Goal: Information Seeking & Learning: Learn about a topic

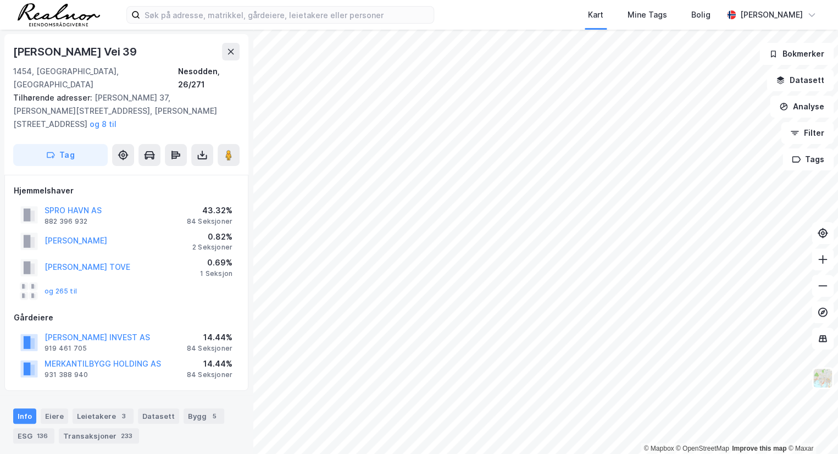
scroll to position [99, 0]
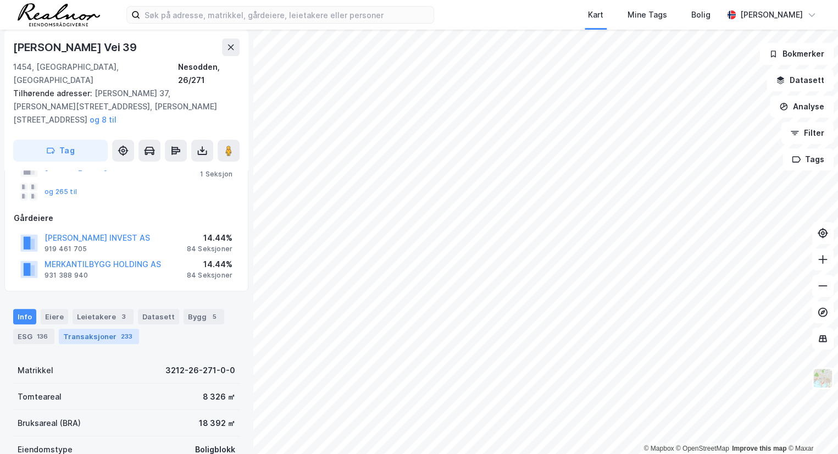
click at [79, 328] on div "Transaksjoner 233" at bounding box center [99, 335] width 80 height 15
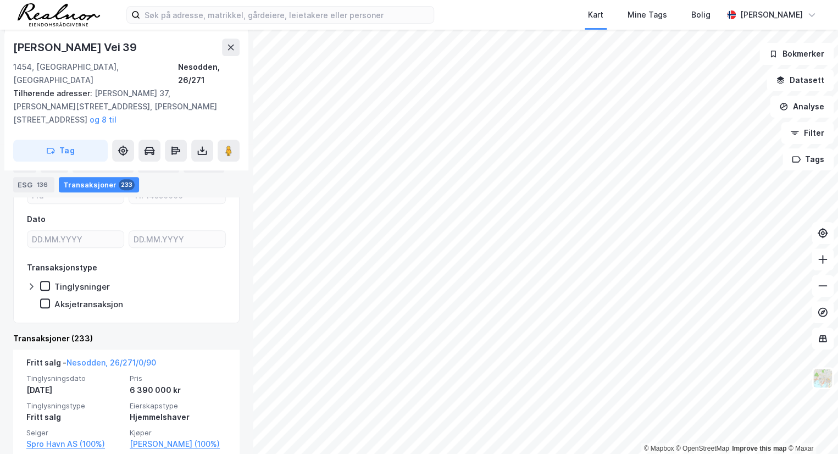
scroll to position [349, 0]
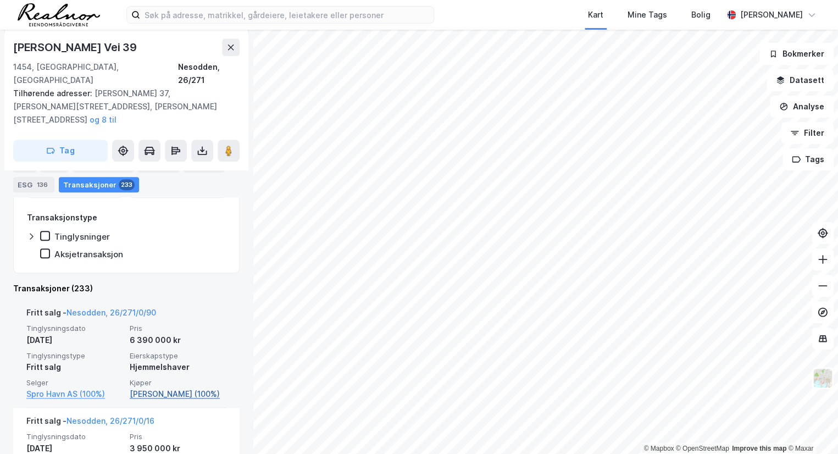
click at [171, 387] on link "[PERSON_NAME] (100%)" at bounding box center [178, 393] width 97 height 13
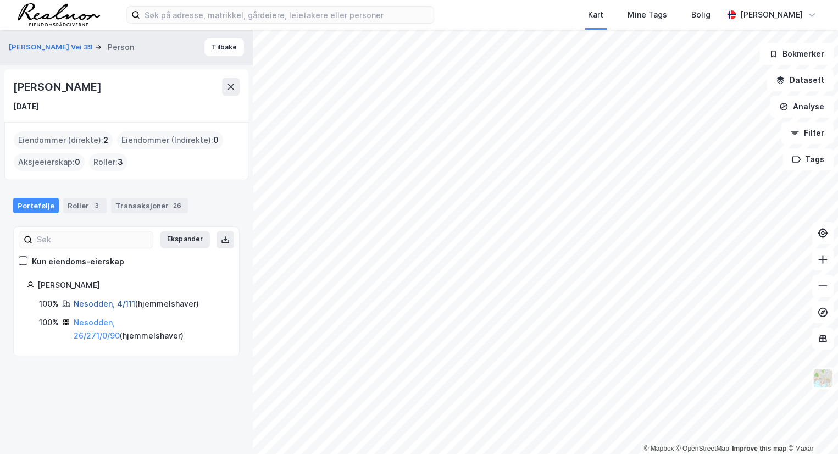
click at [106, 303] on link "Nesodden, 4/111" at bounding box center [105, 303] width 62 height 9
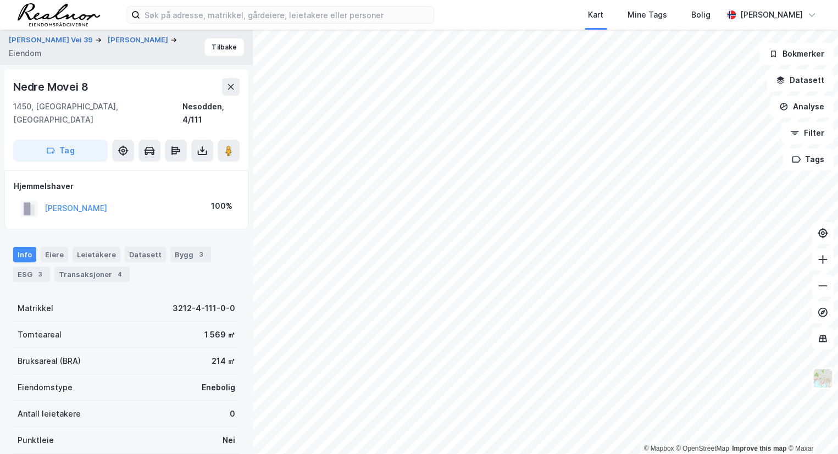
scroll to position [122, 0]
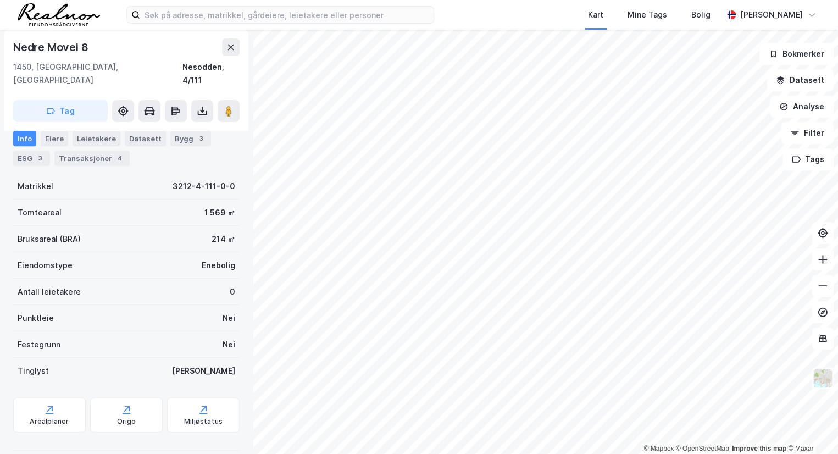
click at [23, 49] on div "Nedre Movei 8" at bounding box center [51, 47] width 77 height 18
copy div "Nedre Movei 8"
click at [70, 155] on div "Transaksjoner 4" at bounding box center [91, 157] width 75 height 15
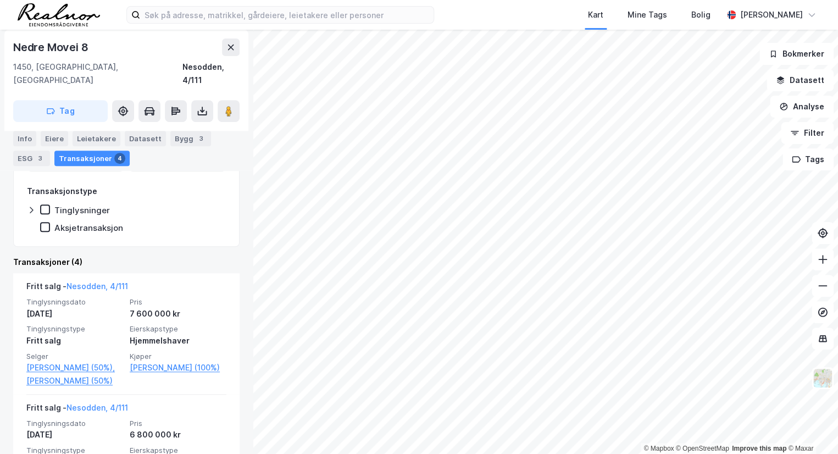
scroll to position [222, 0]
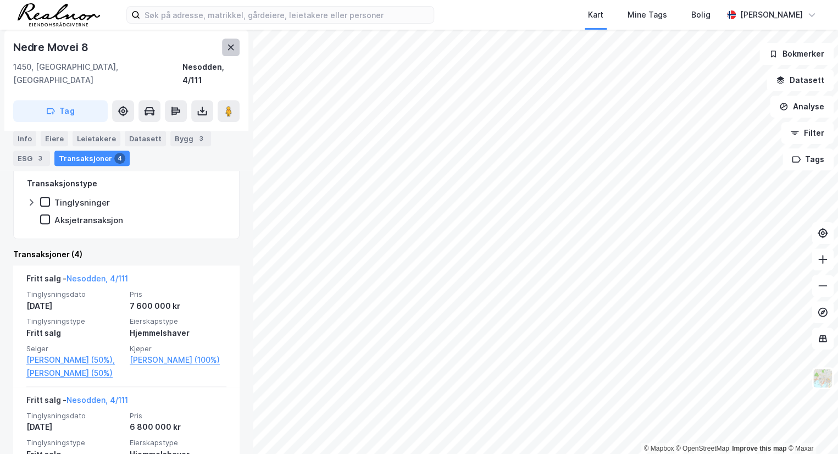
click at [231, 53] on button at bounding box center [231, 47] width 18 height 18
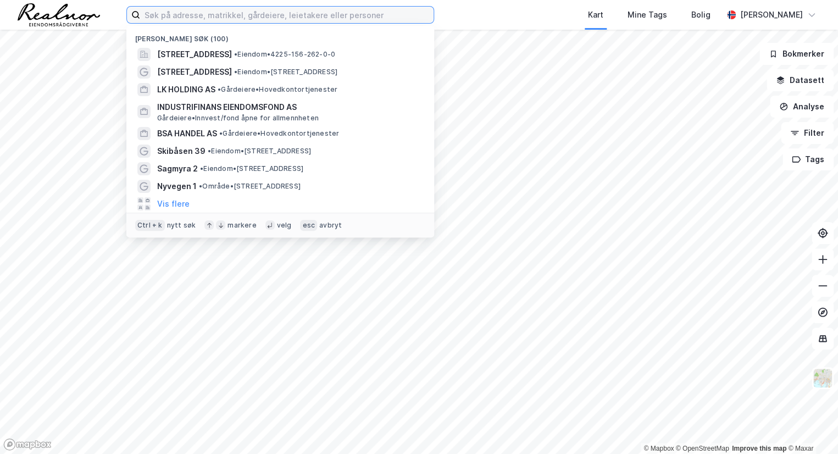
click at [286, 14] on input at bounding box center [286, 15] width 293 height 16
click at [231, 21] on input at bounding box center [286, 15] width 293 height 16
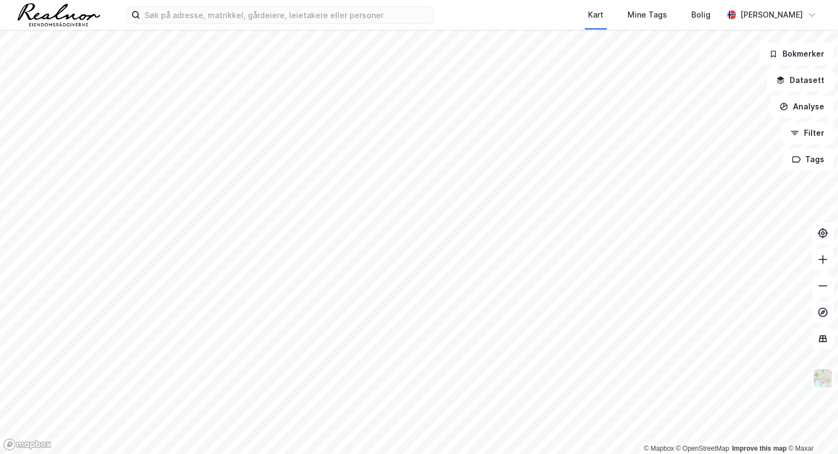
click at [414, 453] on html "Kart Mine Tags Bolig [PERSON_NAME] © Mapbox © OpenStreetMap Improve this map © …" at bounding box center [419, 227] width 838 height 454
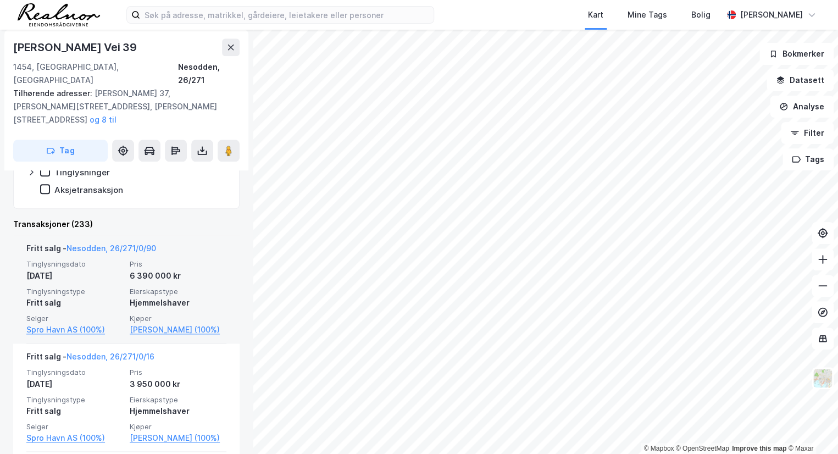
scroll to position [431, 0]
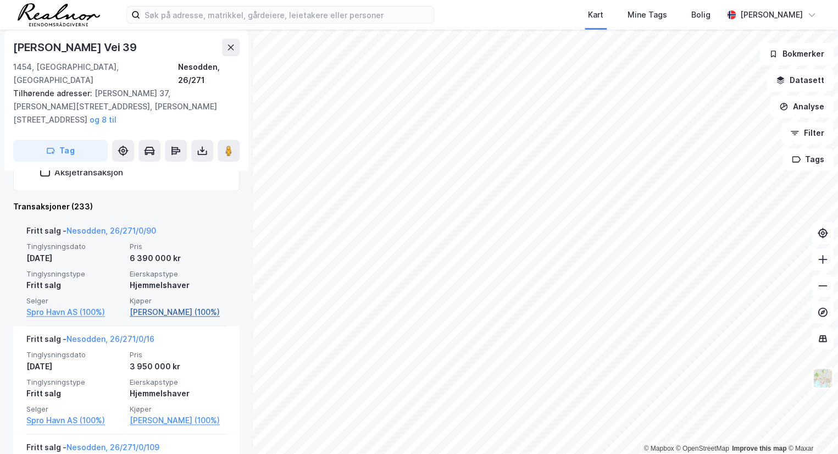
click at [174, 305] on link "[PERSON_NAME] (100%)" at bounding box center [178, 311] width 97 height 13
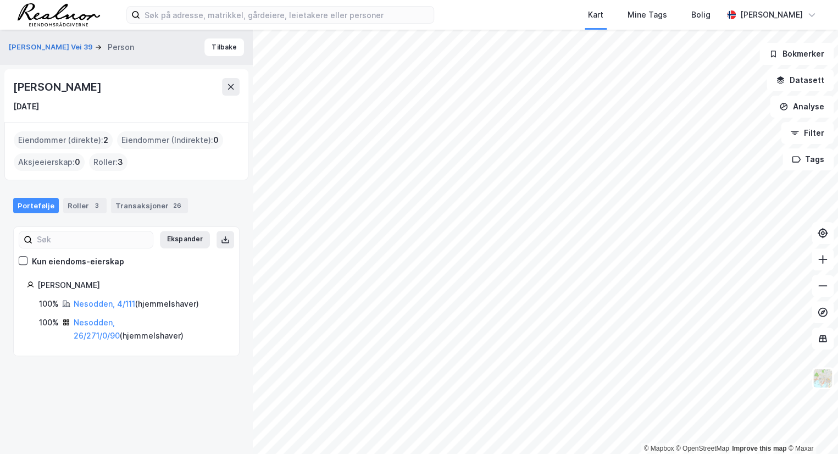
drag, startPoint x: 125, startPoint y: 86, endPoint x: 8, endPoint y: 90, distance: 116.5
click at [8, 90] on div "[PERSON_NAME] [DATE]" at bounding box center [126, 95] width 244 height 53
copy div "[PERSON_NAME]"
click at [24, 49] on button "[PERSON_NAME] Vei 39" at bounding box center [52, 47] width 86 height 11
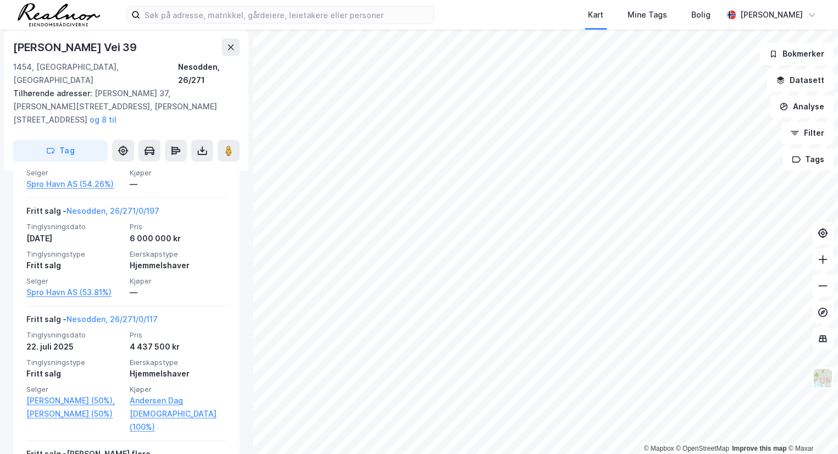
scroll to position [1979, 0]
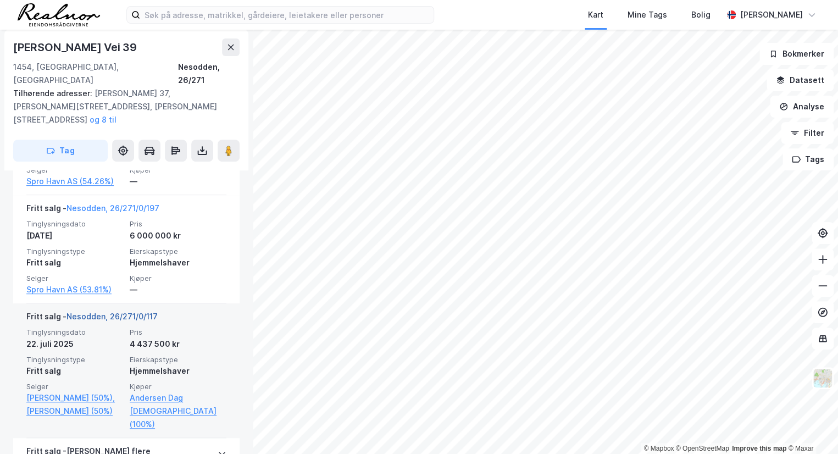
click at [150, 311] on link "Nesodden, 26/271/0/117" at bounding box center [111, 315] width 91 height 9
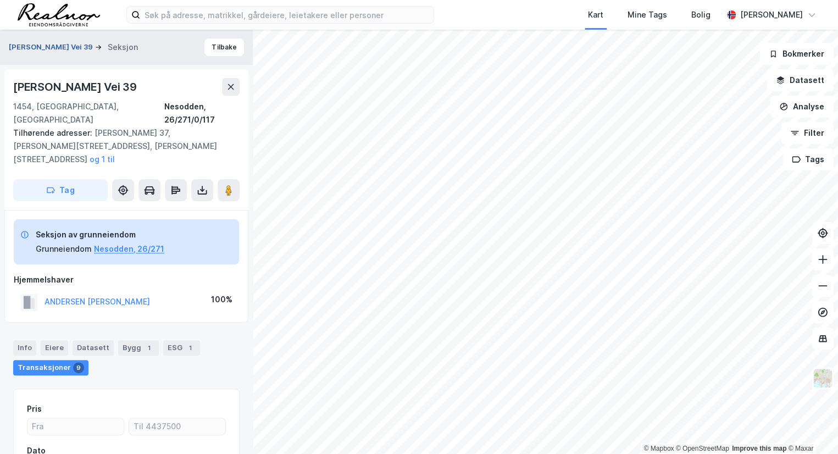
click at [63, 47] on button "[PERSON_NAME] Vei 39" at bounding box center [52, 47] width 86 height 11
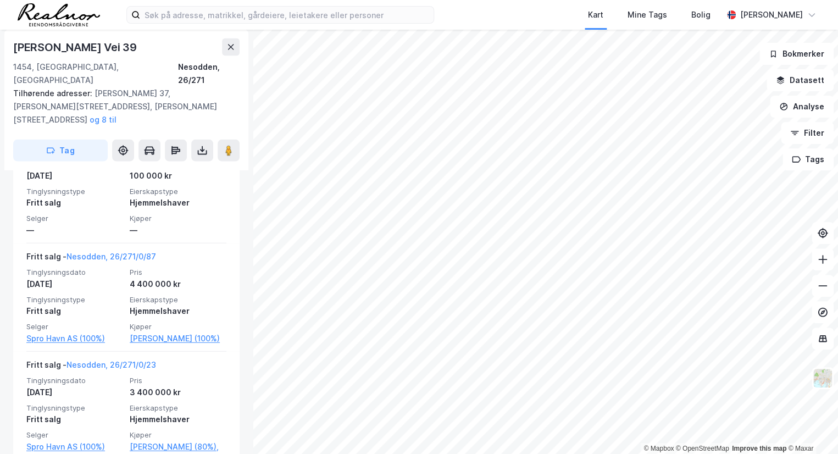
scroll to position [4825, 0]
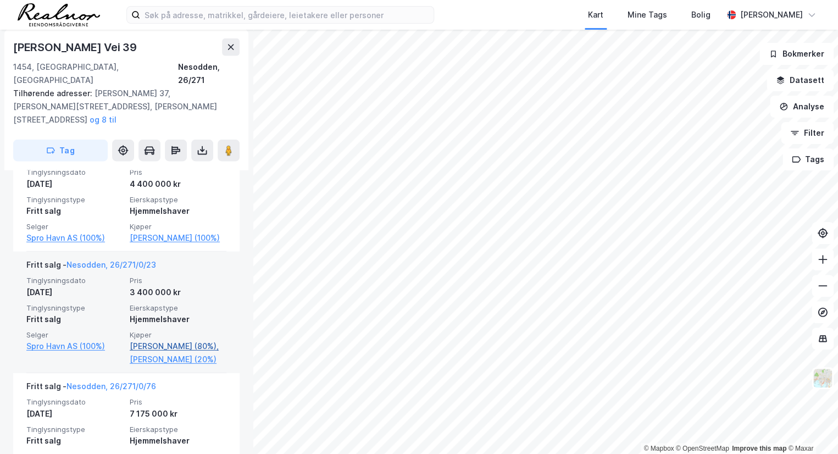
click at [172, 339] on link "[PERSON_NAME] (80%)," at bounding box center [178, 345] width 97 height 13
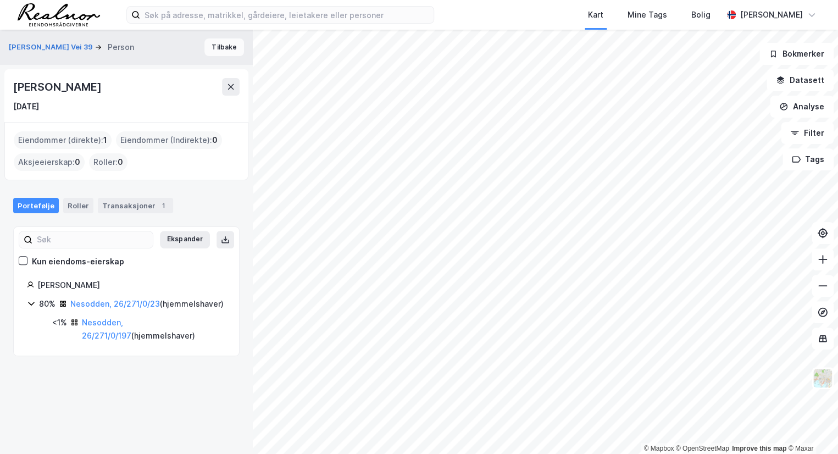
click at [209, 47] on button "Tilbake" at bounding box center [224, 47] width 40 height 18
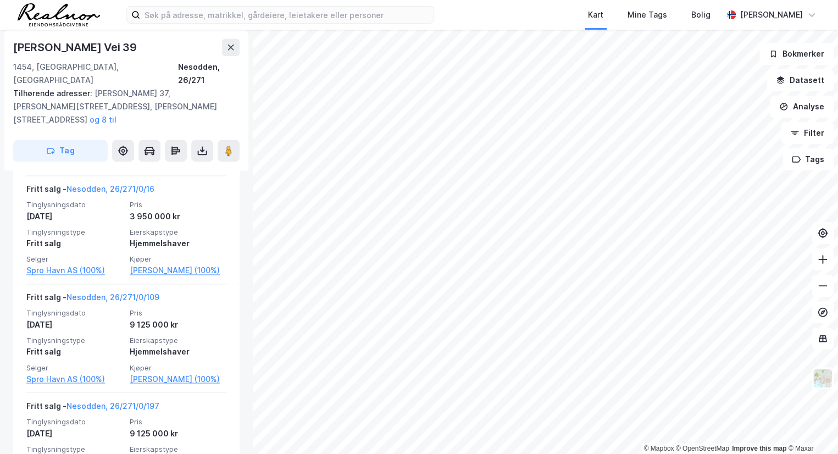
scroll to position [930, 0]
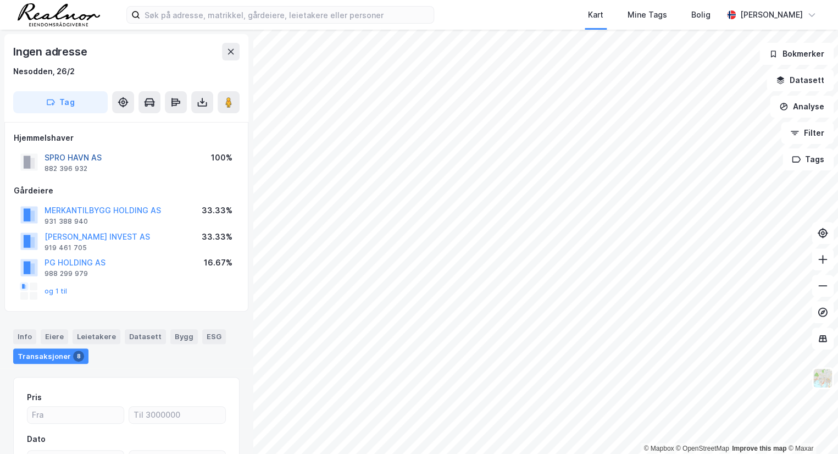
click at [0, 0] on button "SPRO HAVN AS" at bounding box center [0, 0] width 0 height 0
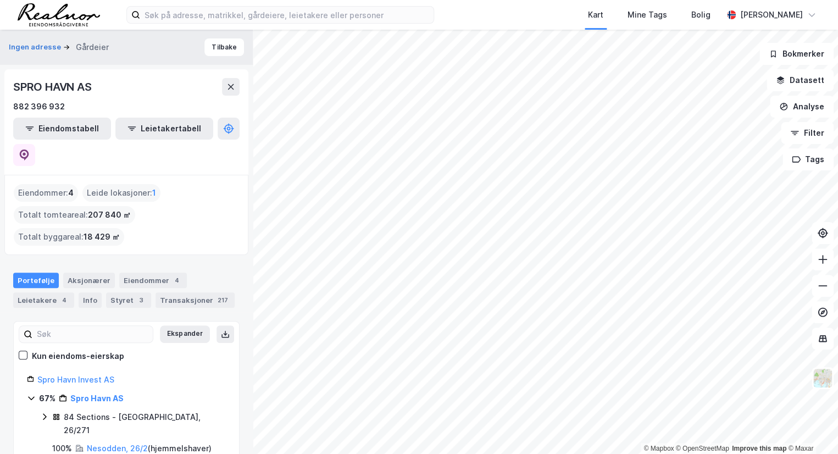
click at [548, 453] on html "Kart Mine Tags Bolig [PERSON_NAME] © Mapbox © OpenStreetMap Improve this map © …" at bounding box center [419, 227] width 838 height 454
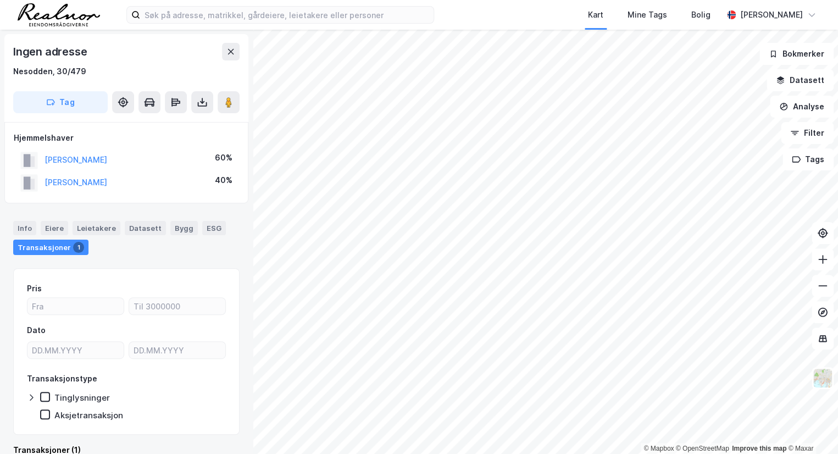
scroll to position [1, 0]
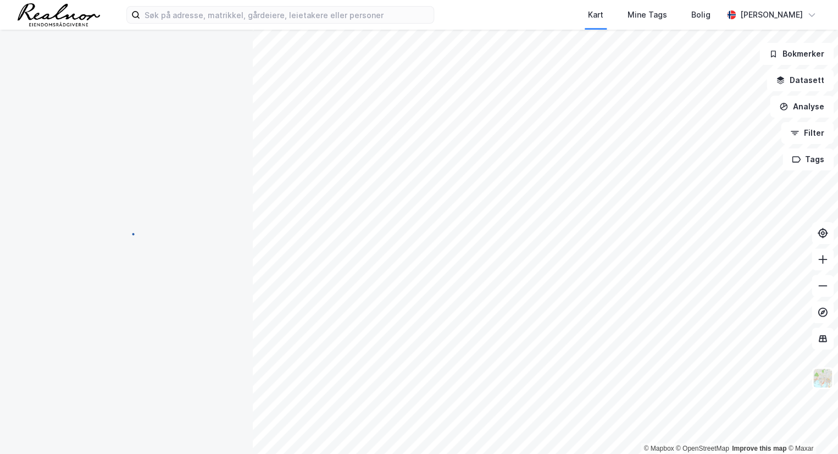
scroll to position [1, 0]
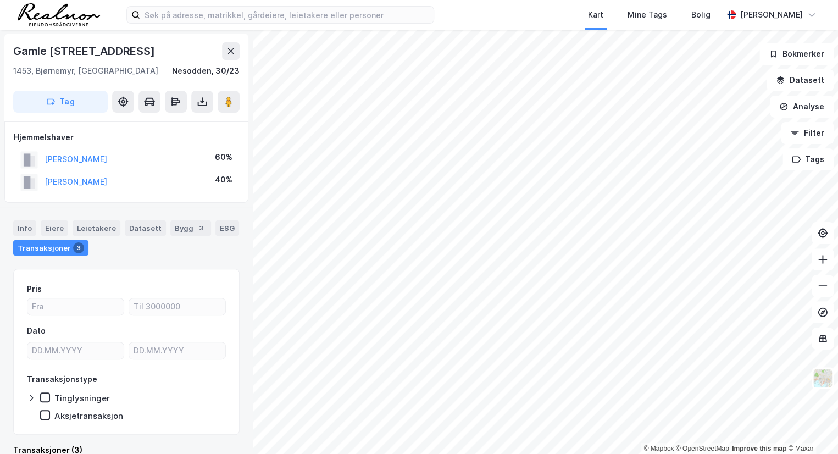
click at [103, 153] on div "[PERSON_NAME]" at bounding box center [75, 159] width 63 height 13
click at [0, 0] on button "[PERSON_NAME]" at bounding box center [0, 0] width 0 height 0
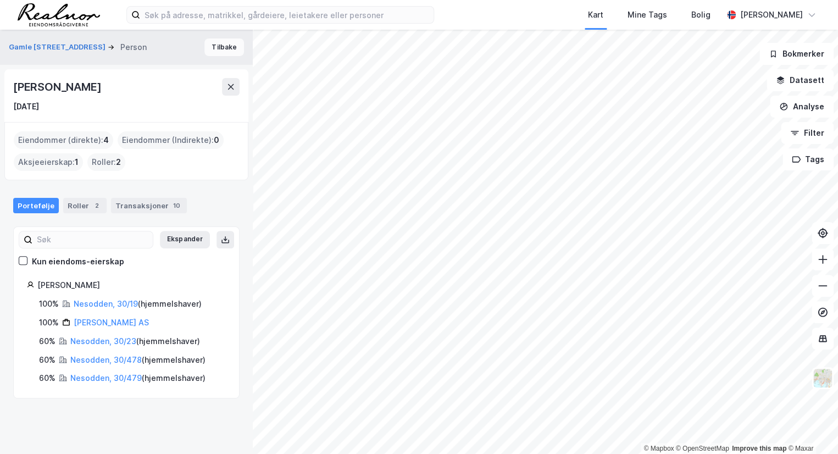
click at [217, 49] on button "Tilbake" at bounding box center [224, 47] width 40 height 18
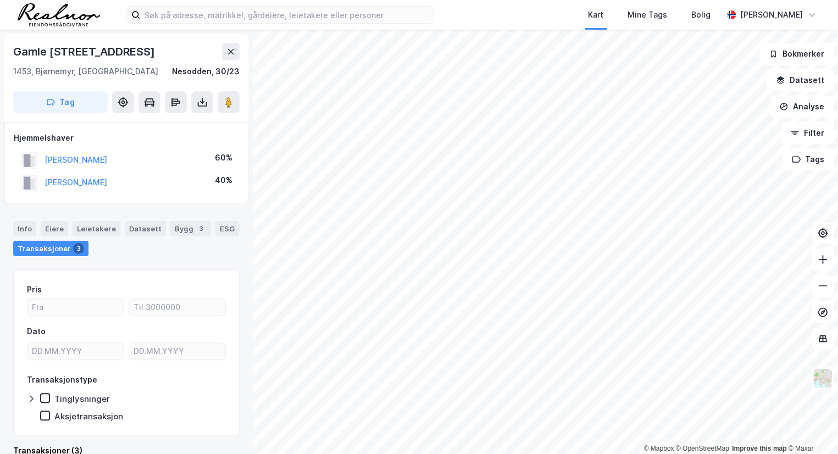
scroll to position [1, 0]
click at [0, 0] on button "[PERSON_NAME]" at bounding box center [0, 0] width 0 height 0
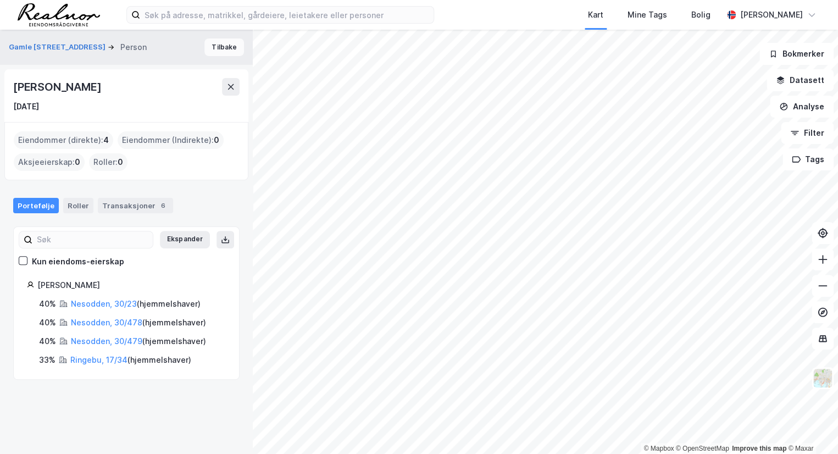
click at [226, 47] on button "Tilbake" at bounding box center [224, 47] width 40 height 18
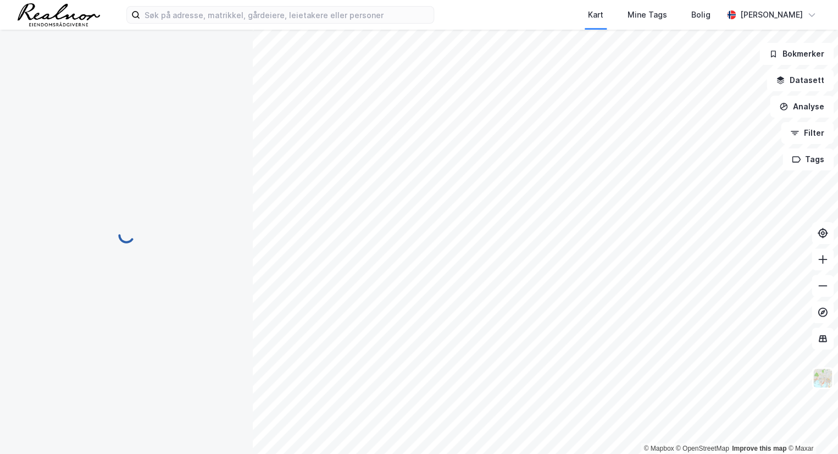
scroll to position [1, 0]
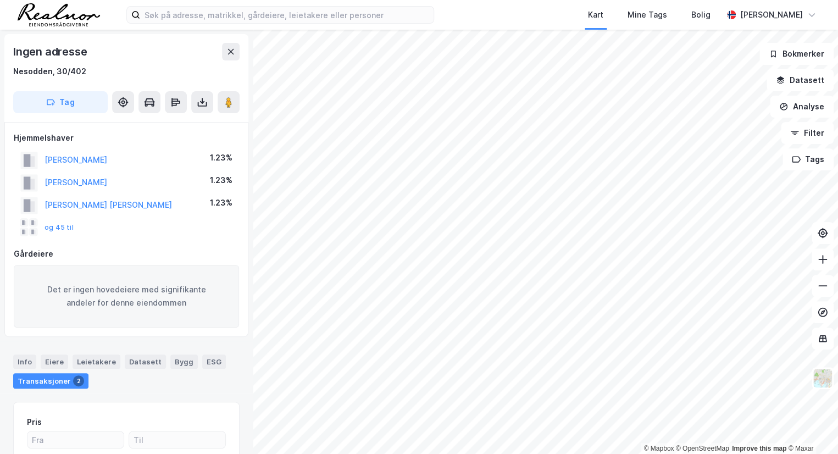
scroll to position [1, 0]
click at [0, 0] on button "[PERSON_NAME]" at bounding box center [0, 0] width 0 height 0
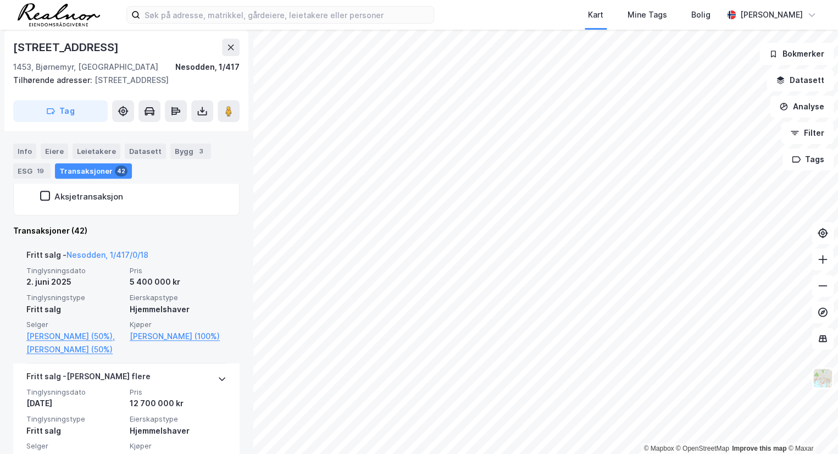
scroll to position [289, 0]
click at [82, 333] on link "[PERSON_NAME] (50%)," at bounding box center [74, 335] width 97 height 13
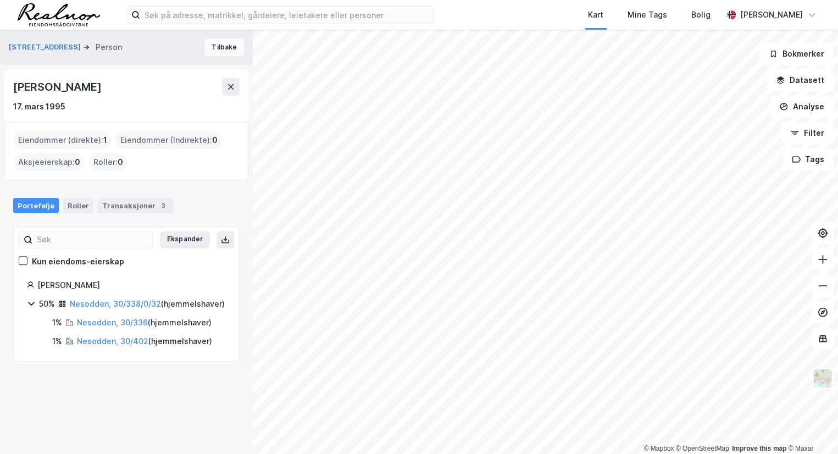
click at [214, 46] on button "Tilbake" at bounding box center [224, 47] width 40 height 18
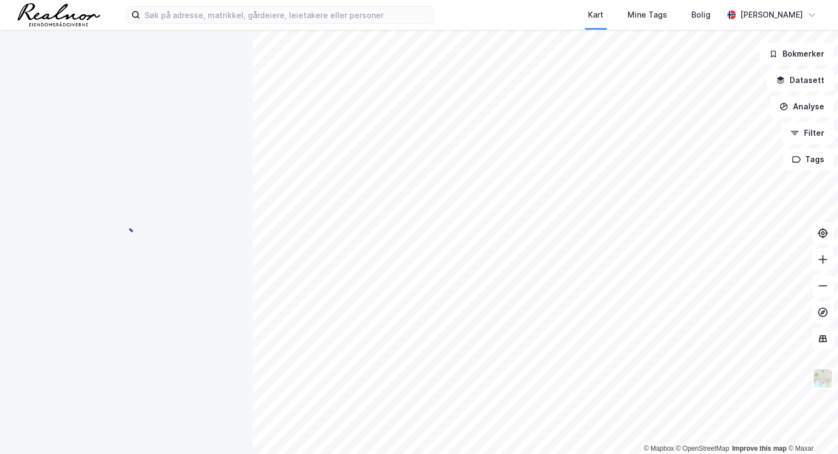
scroll to position [89, 0]
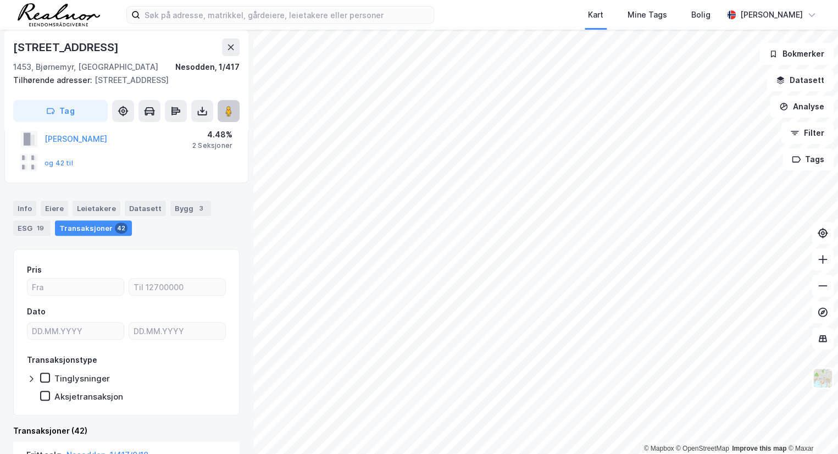
click at [239, 114] on button at bounding box center [228, 111] width 22 height 22
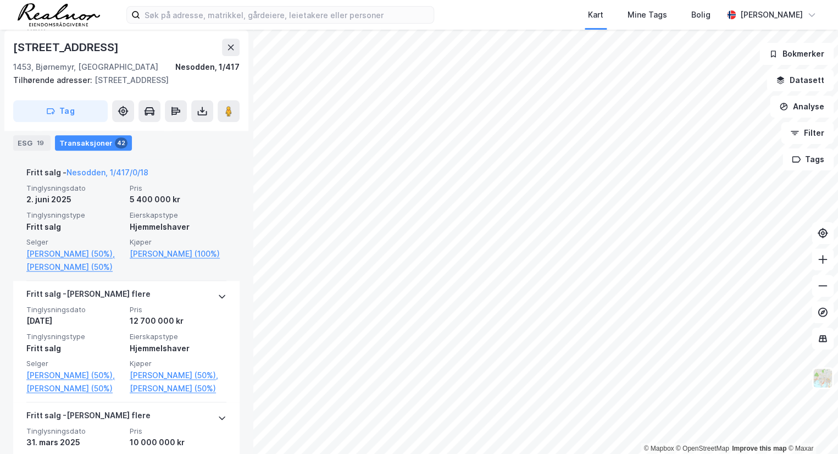
scroll to position [389, 0]
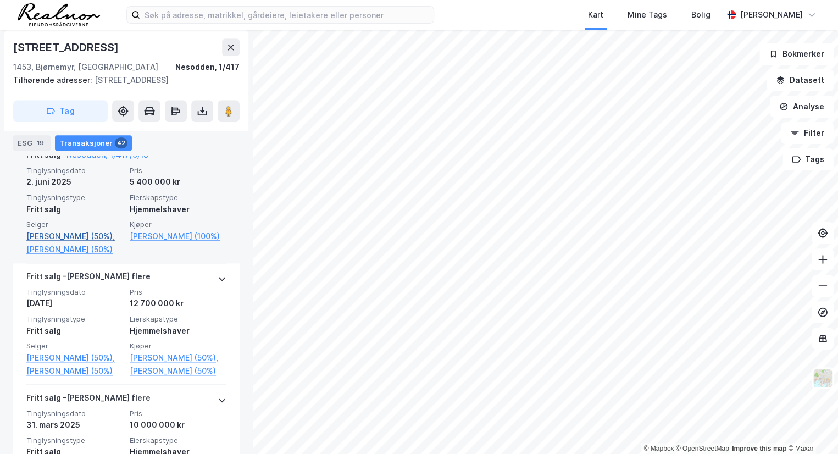
click at [62, 243] on link "[PERSON_NAME] (50%)," at bounding box center [74, 236] width 97 height 13
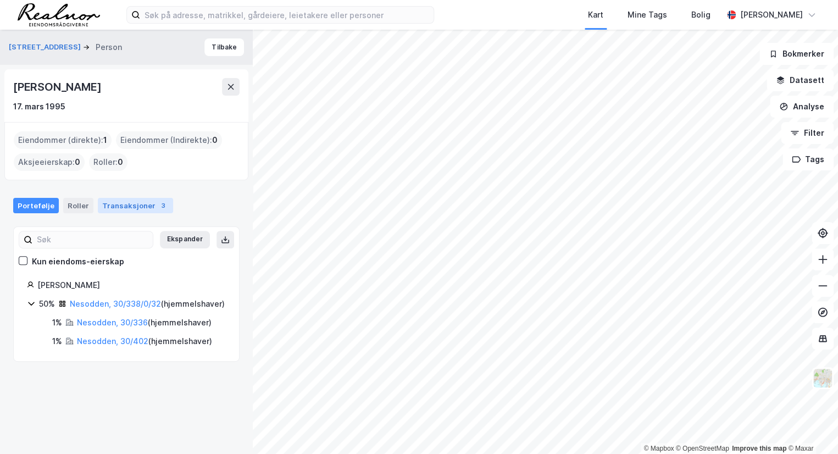
click at [143, 203] on div "Transaksjoner 3" at bounding box center [135, 205] width 75 height 15
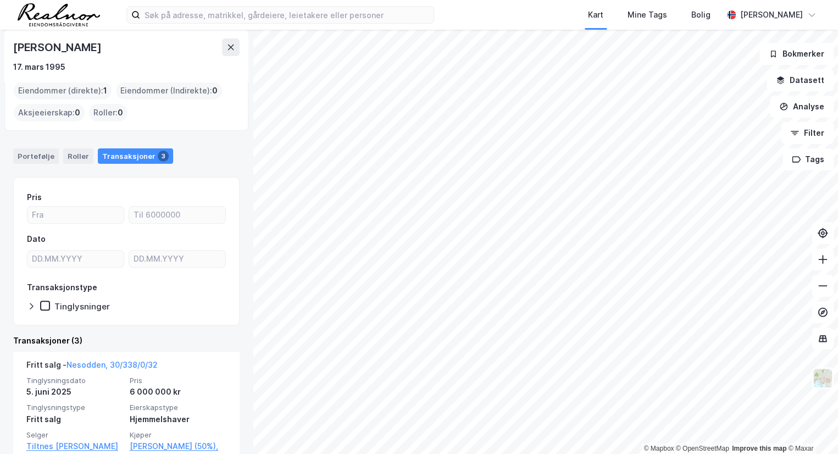
scroll to position [99, 0]
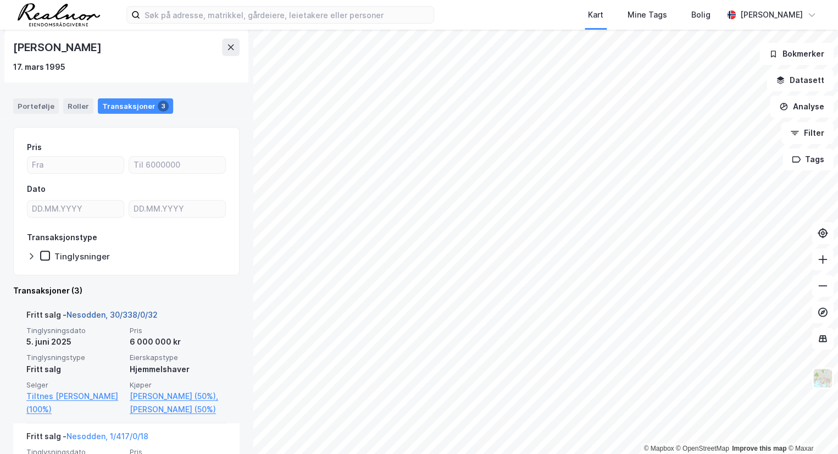
click at [134, 312] on link "Nesodden, 30/338/0/32" at bounding box center [111, 314] width 91 height 9
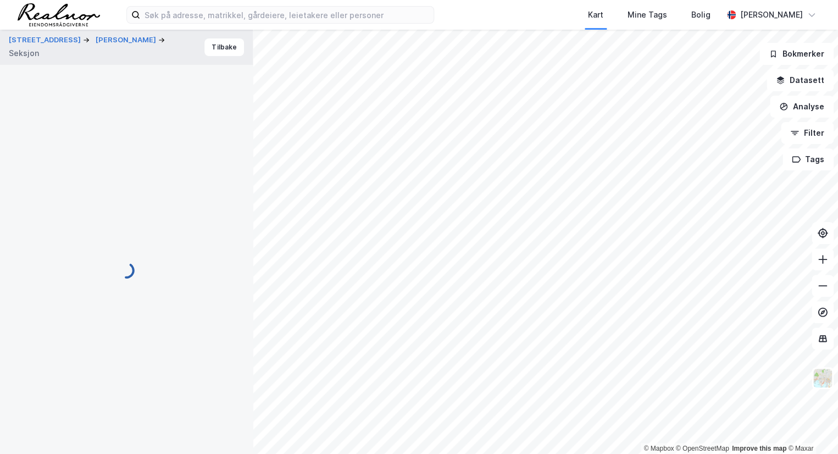
scroll to position [122, 0]
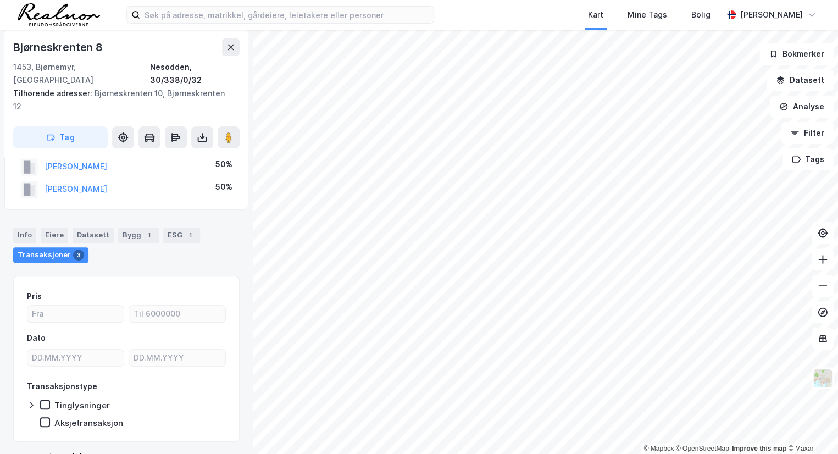
click at [563, 206] on div "© Mapbox © OpenStreetMap Improve this map © [PERSON_NAME] 12 [PERSON_NAME] Seks…" at bounding box center [419, 242] width 838 height 424
click at [226, 132] on image at bounding box center [228, 137] width 7 height 11
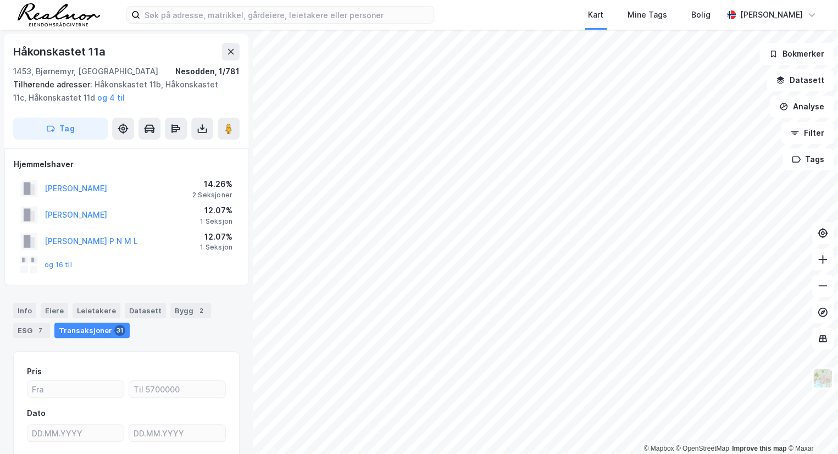
scroll to position [81, 0]
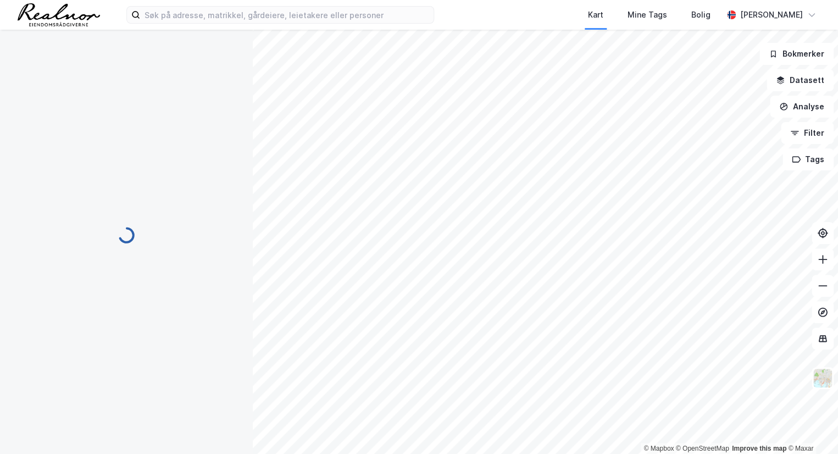
scroll to position [81, 0]
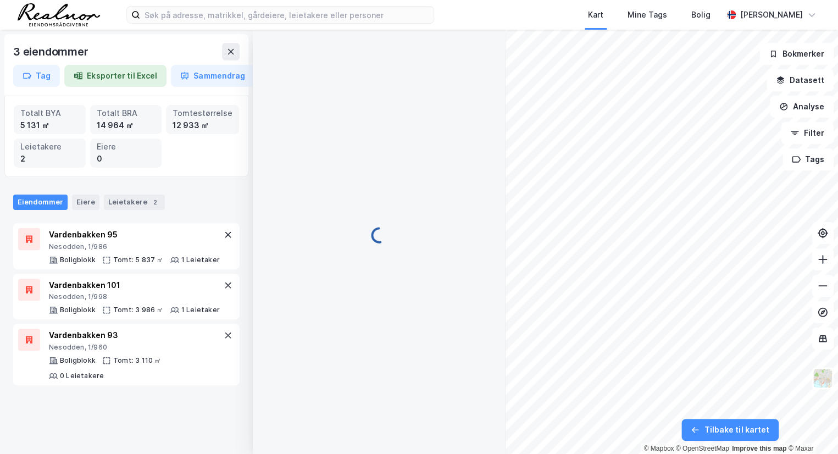
scroll to position [81, 0]
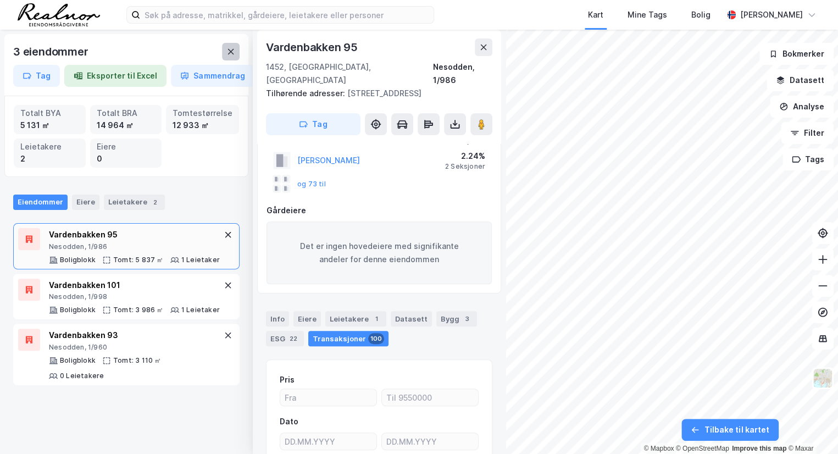
click at [230, 49] on icon at bounding box center [230, 51] width 9 height 9
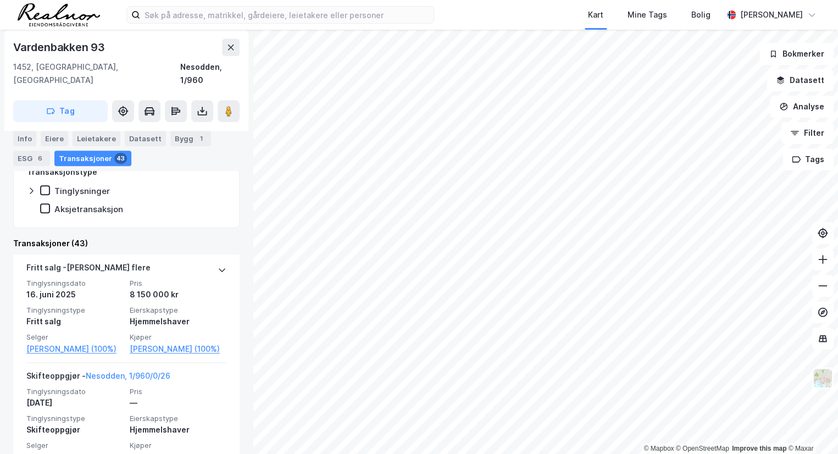
scroll to position [365, 0]
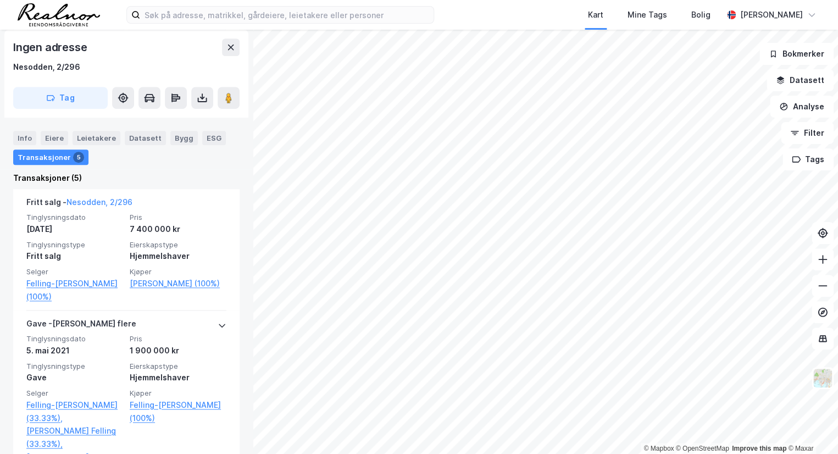
scroll to position [199, 0]
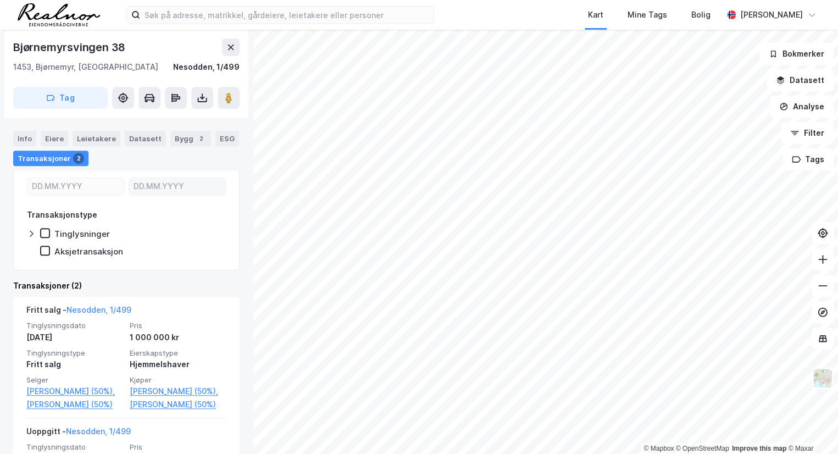
scroll to position [170, 0]
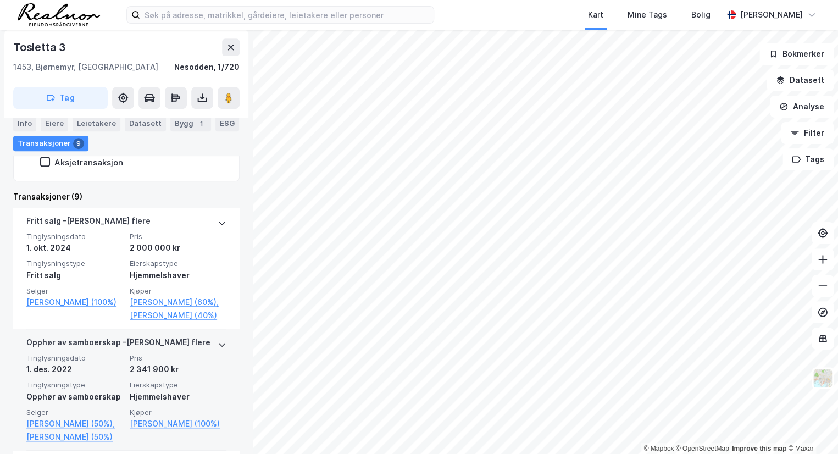
scroll to position [277, 0]
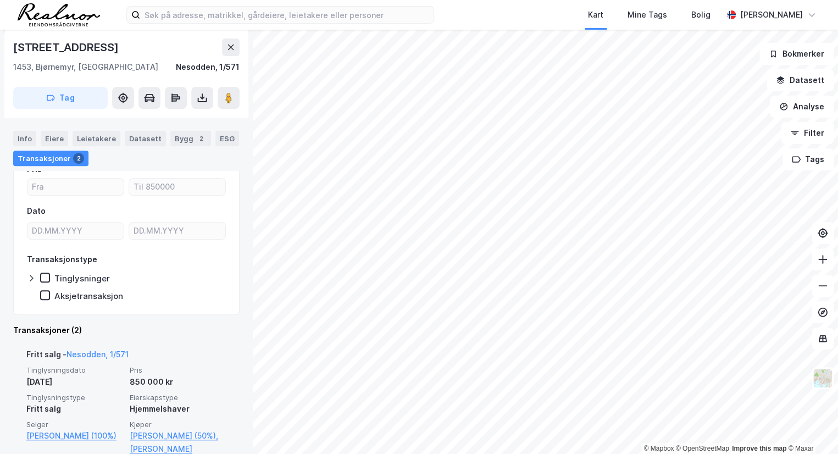
scroll to position [170, 0]
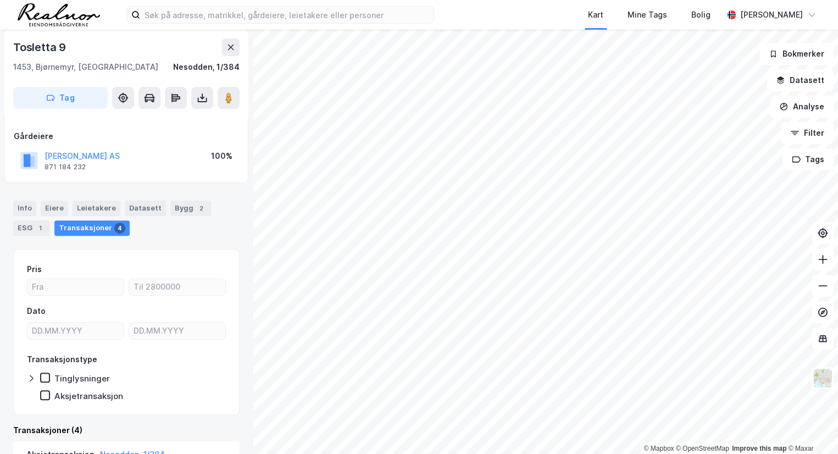
scroll to position [254, 0]
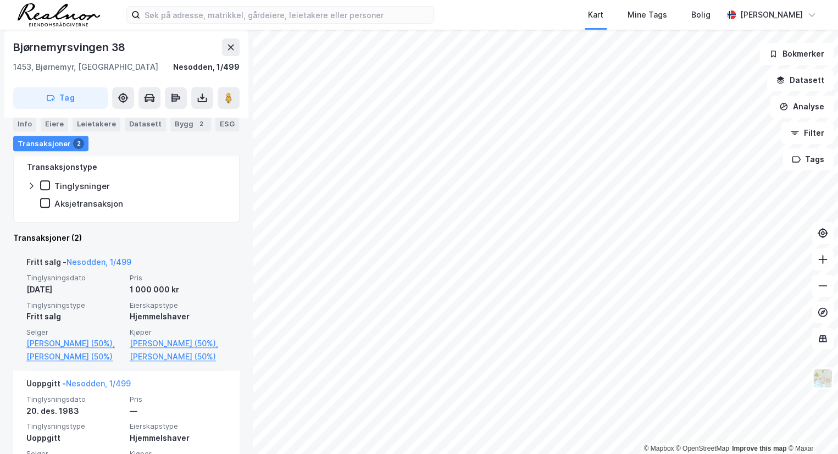
scroll to position [220, 0]
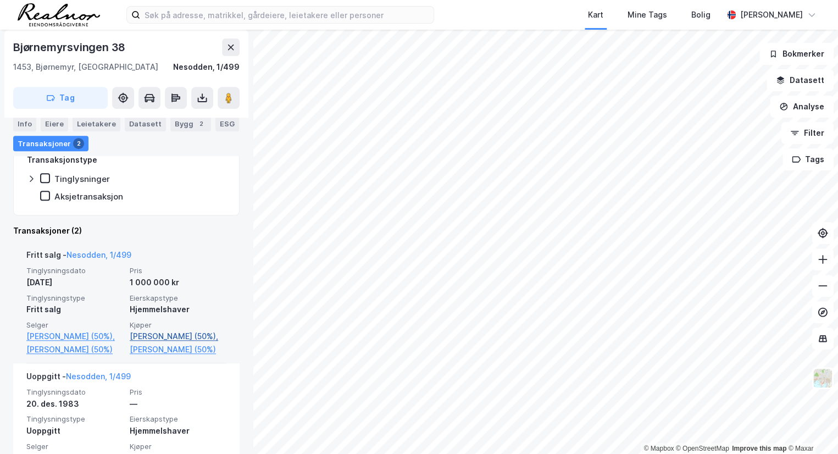
click at [164, 333] on link "[PERSON_NAME] (50%)," at bounding box center [178, 336] width 97 height 13
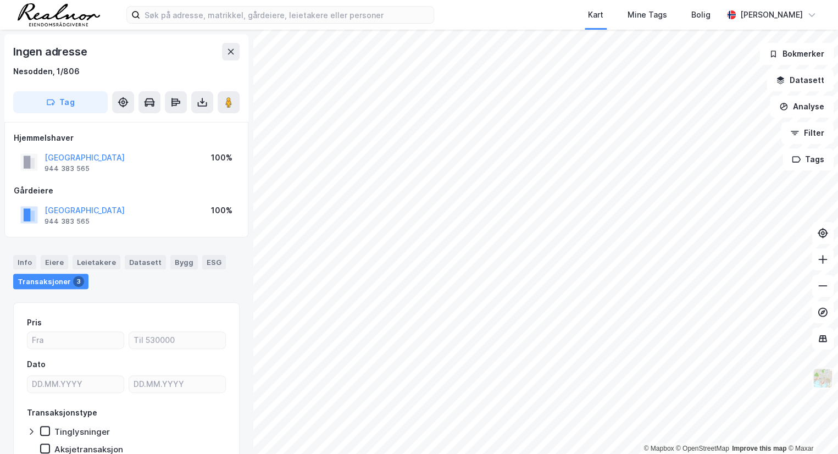
scroll to position [53, 0]
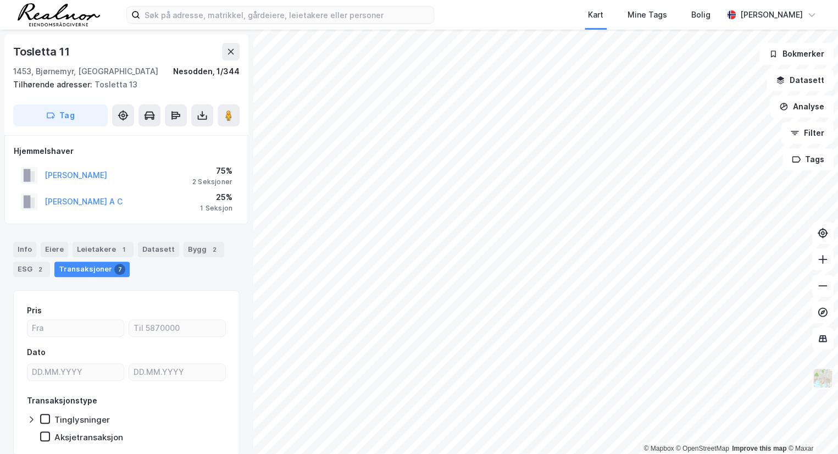
scroll to position [41, 0]
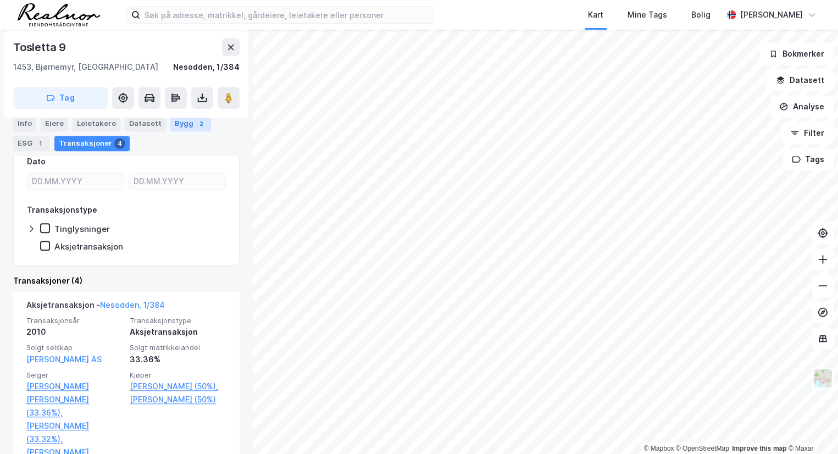
scroll to position [254, 0]
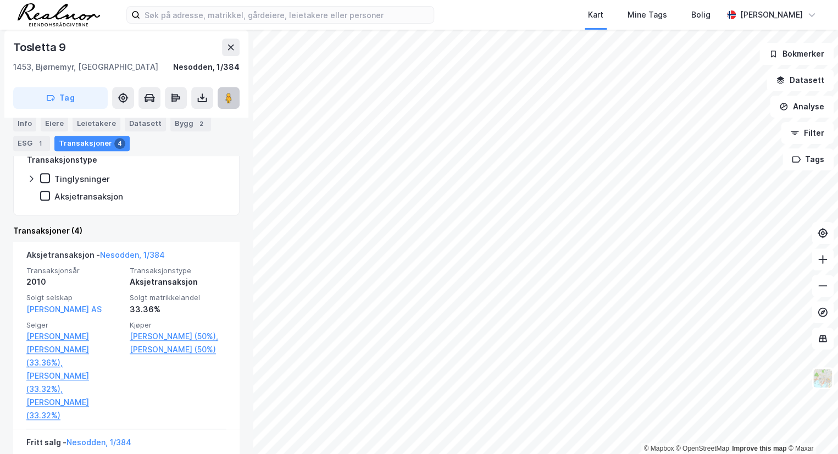
click at [230, 95] on image at bounding box center [228, 97] width 7 height 11
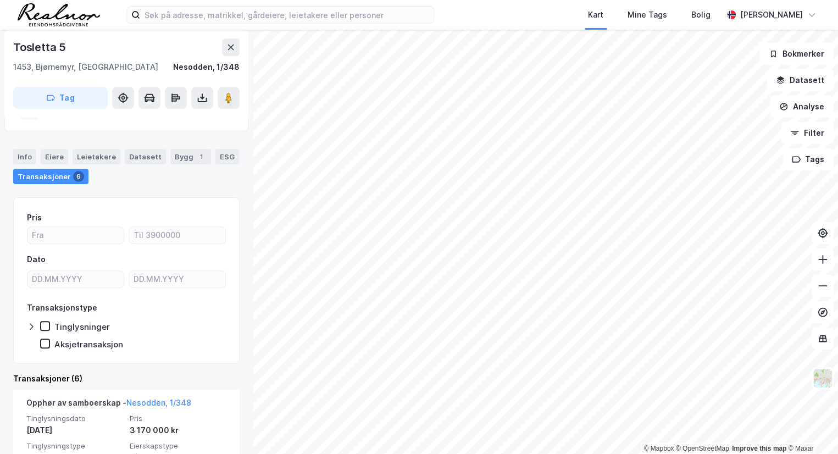
scroll to position [99, 0]
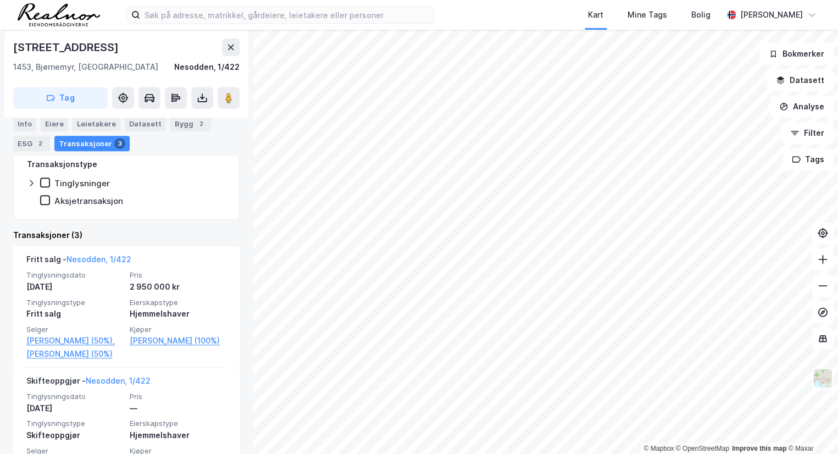
scroll to position [199, 0]
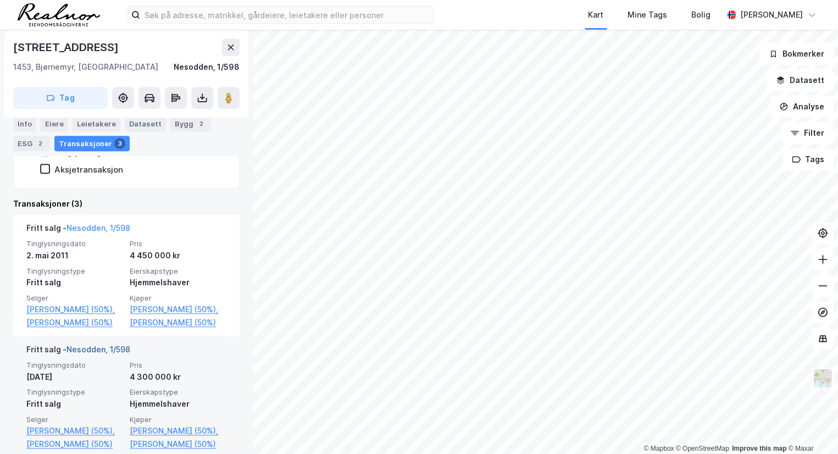
scroll to position [270, 0]
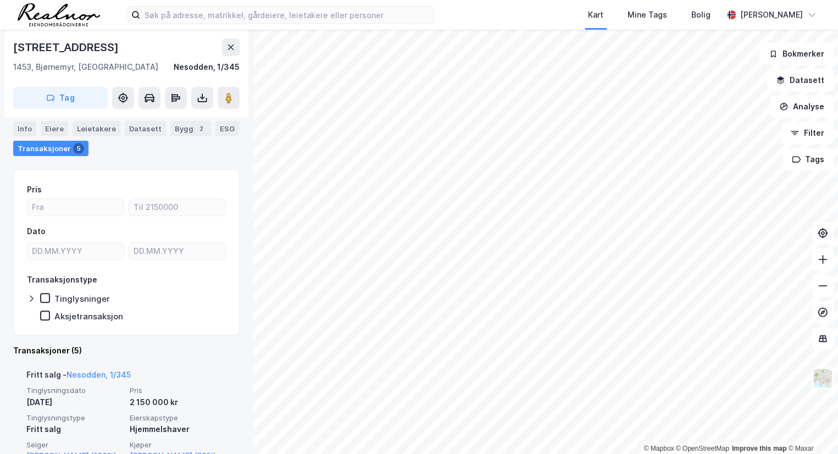
scroll to position [270, 0]
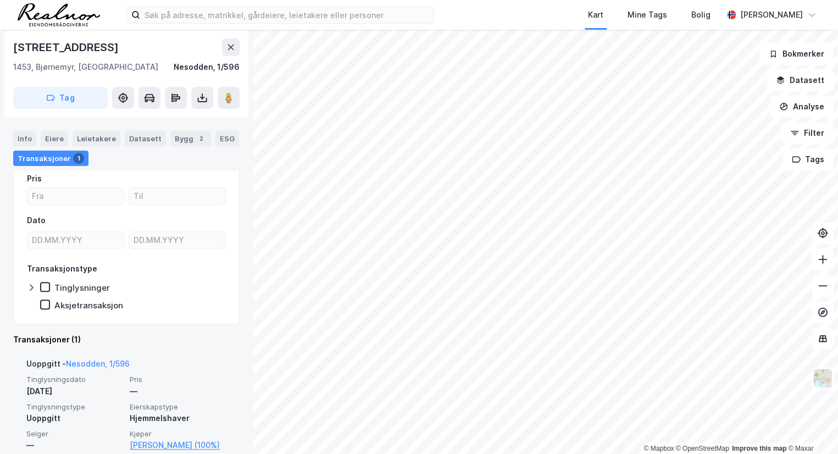
scroll to position [119, 0]
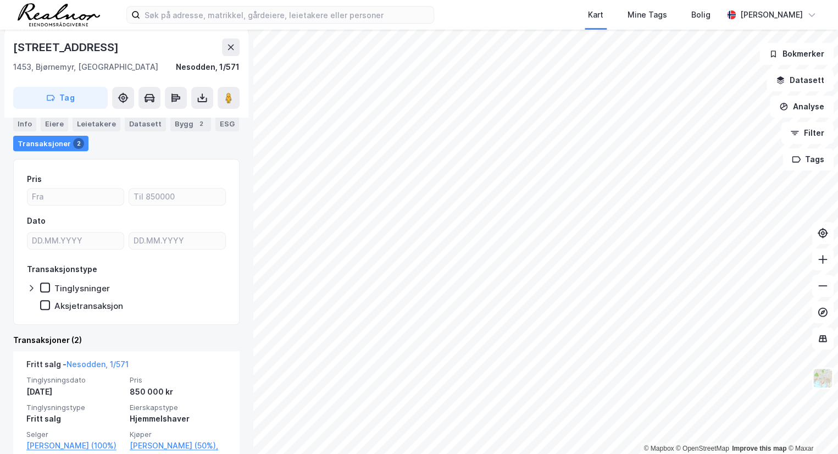
scroll to position [220, 0]
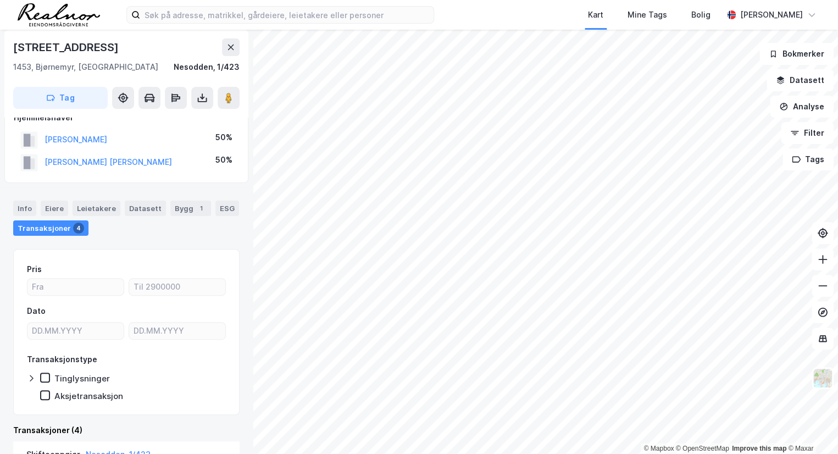
scroll to position [320, 0]
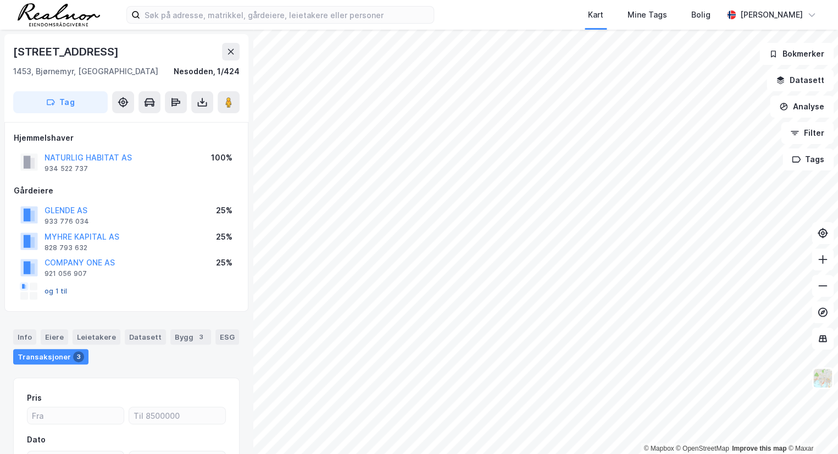
click at [0, 0] on button "og 1 til" at bounding box center [0, 0] width 0 height 0
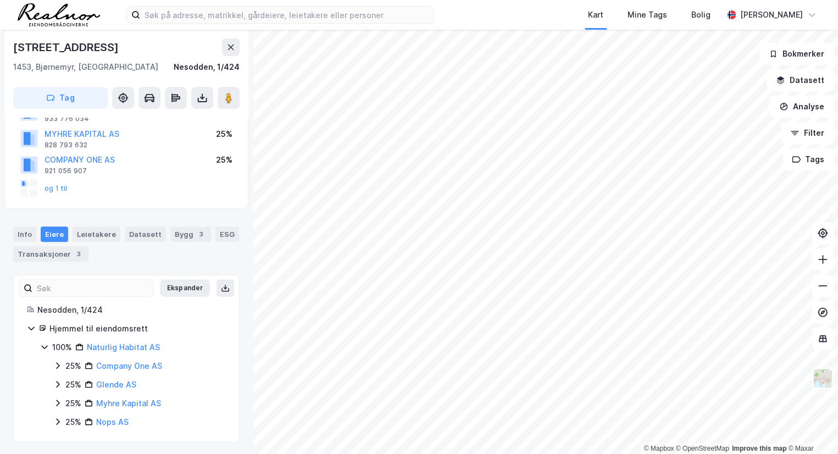
scroll to position [104, 0]
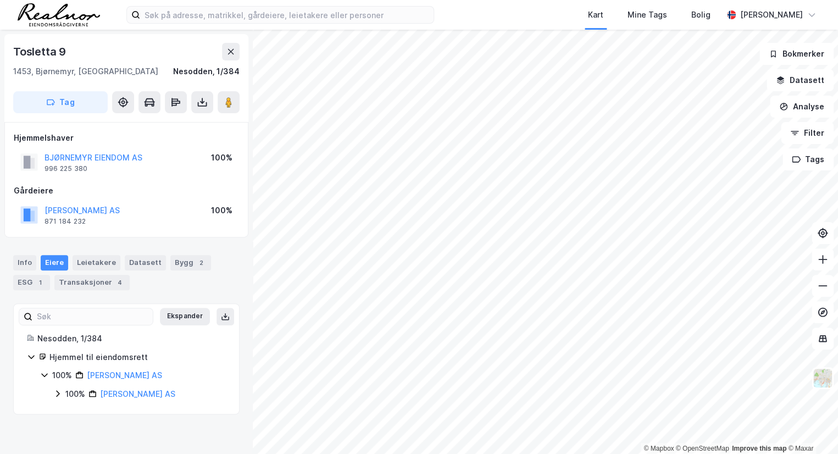
click at [39, 50] on div "Tosletta 9" at bounding box center [40, 52] width 55 height 18
copy div "Tosletta 9"
click at [81, 283] on div "Transaksjoner 4" at bounding box center [91, 282] width 75 height 15
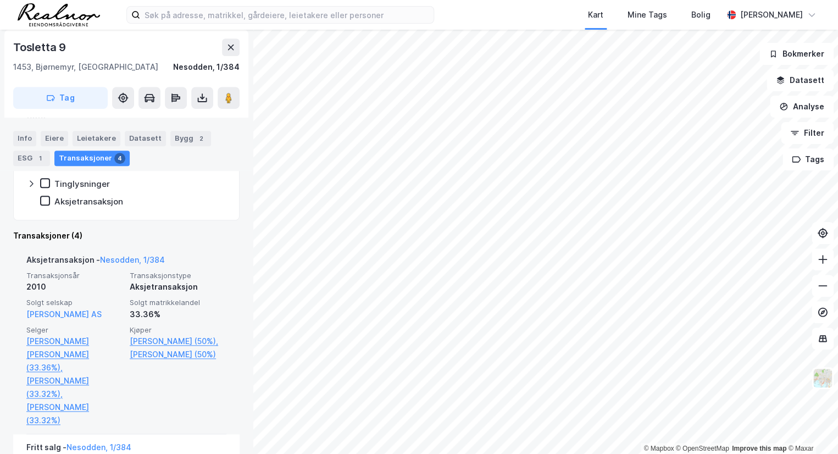
scroll to position [249, 0]
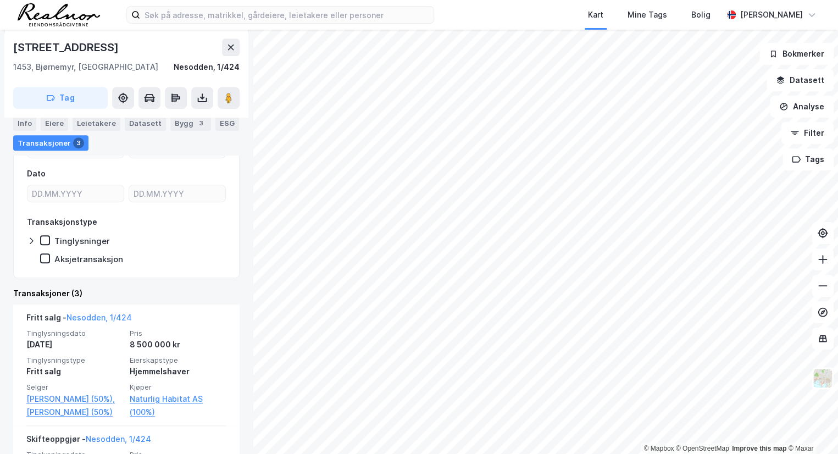
scroll to position [328, 0]
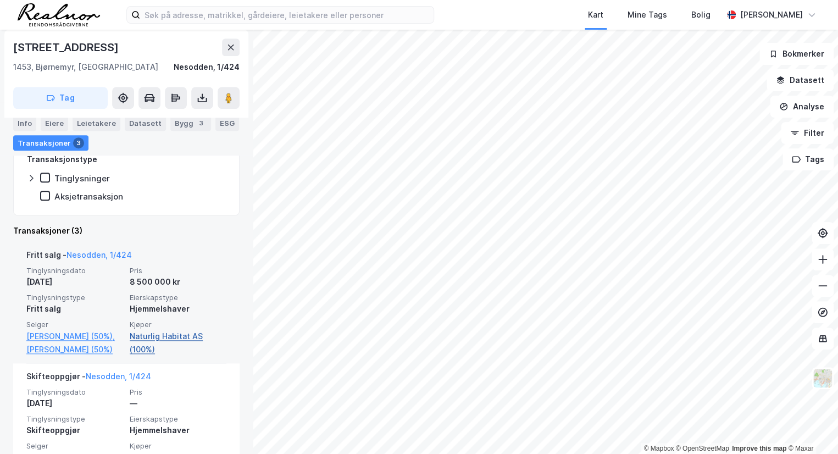
click at [166, 335] on link "Naturlig Habitat AS (100%)" at bounding box center [178, 343] width 97 height 26
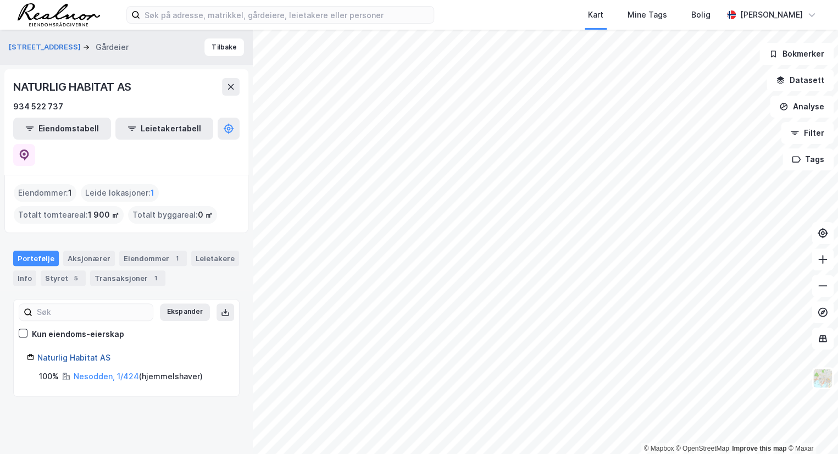
click at [79, 353] on link "Naturlig Habitat AS" at bounding box center [73, 357] width 73 height 9
click at [63, 270] on div "Styret 5" at bounding box center [63, 277] width 45 height 15
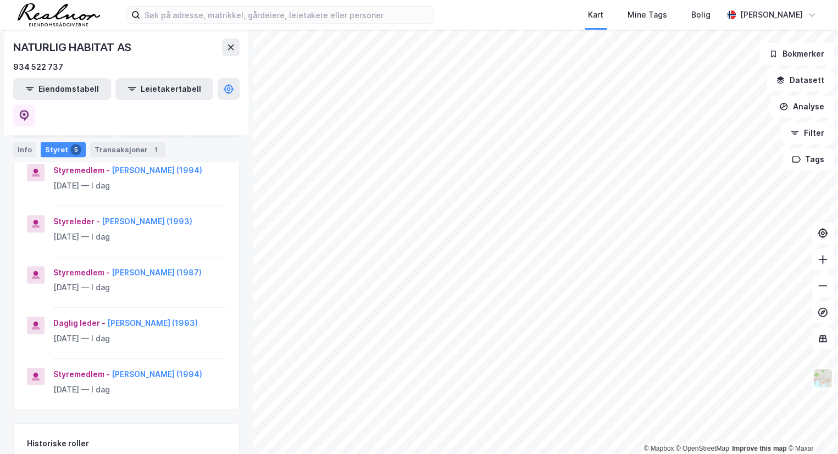
scroll to position [125, 0]
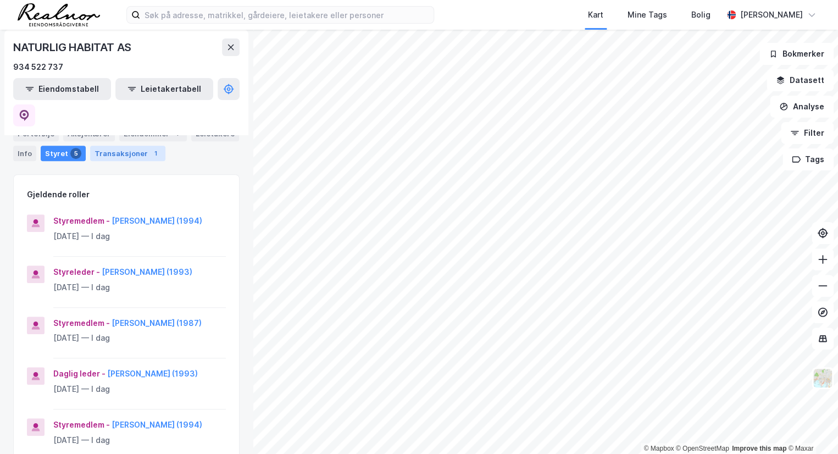
click at [114, 146] on div "Transaksjoner 1" at bounding box center [127, 153] width 75 height 15
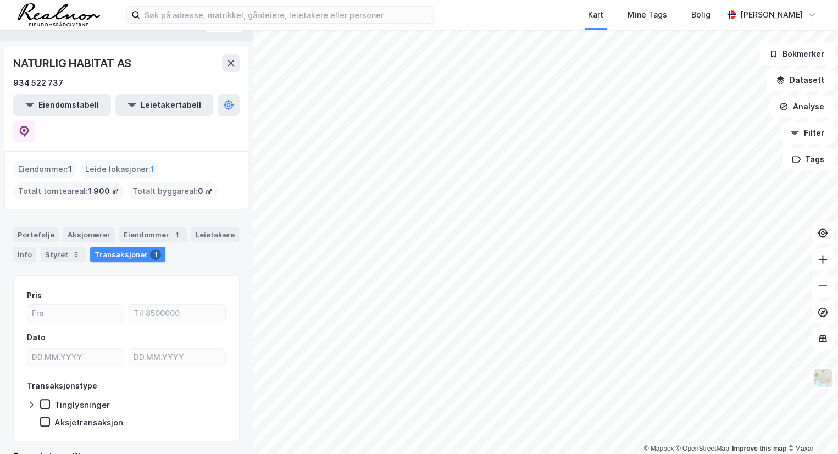
scroll to position [170, 0]
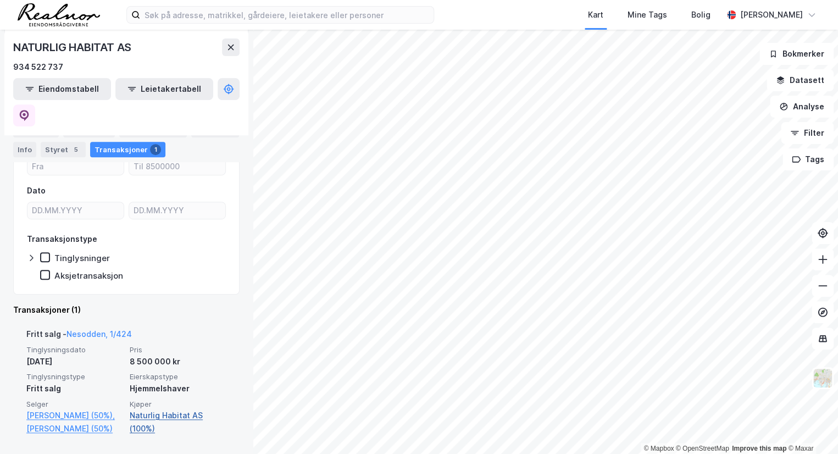
click at [165, 409] on link "Naturlig Habitat AS (100%)" at bounding box center [178, 422] width 97 height 26
click at [181, 409] on link "Naturlig Habitat AS (100%)" at bounding box center [178, 422] width 97 height 26
click at [161, 409] on link "Naturlig Habitat AS (100%)" at bounding box center [178, 422] width 97 height 26
click at [177, 409] on link "Naturlig Habitat AS (100%)" at bounding box center [178, 422] width 97 height 26
click at [137, 409] on link "Naturlig Habitat AS (100%)" at bounding box center [178, 422] width 97 height 26
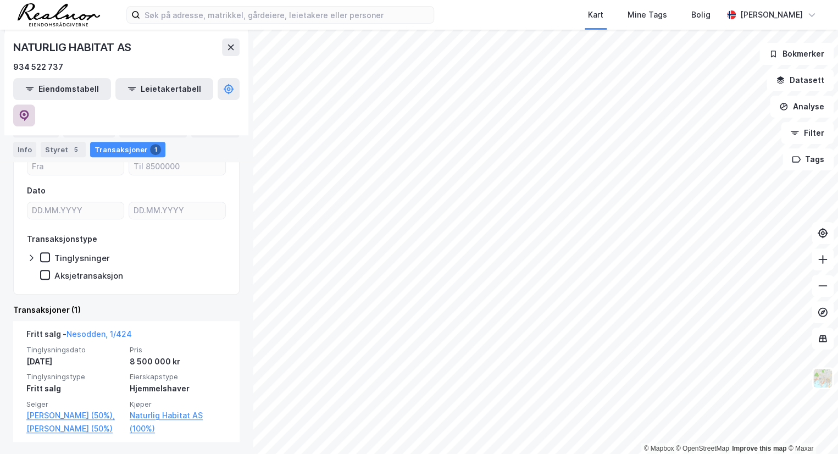
click at [35, 104] on button at bounding box center [24, 115] width 22 height 22
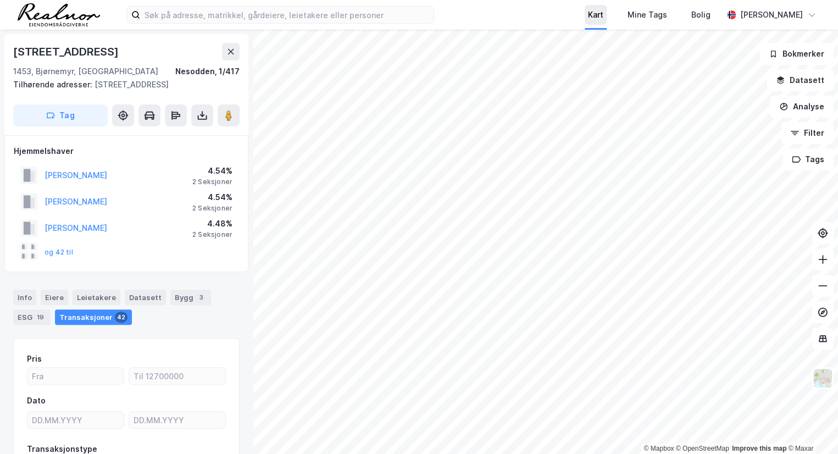
scroll to position [89, 0]
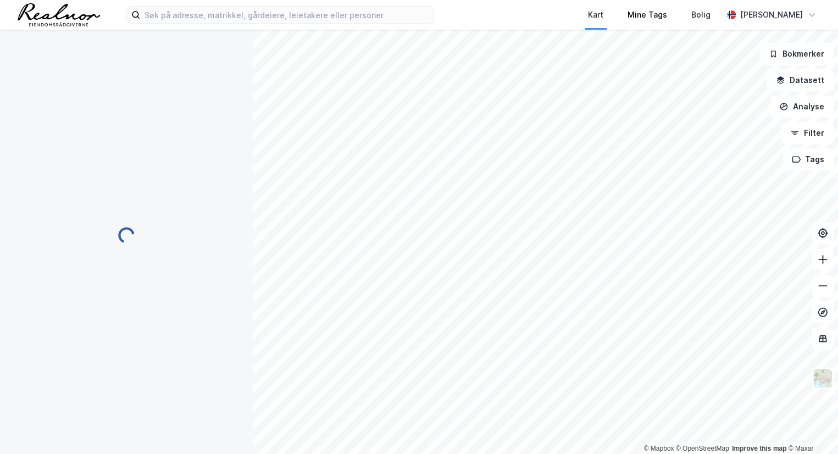
scroll to position [41, 0]
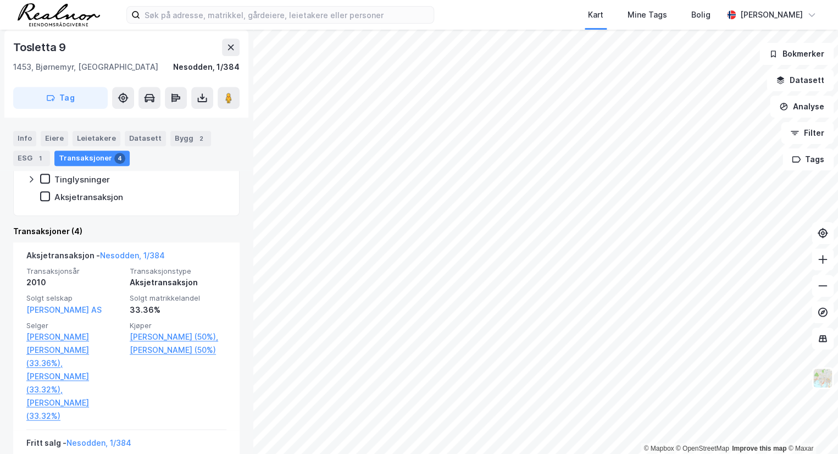
scroll to position [254, 0]
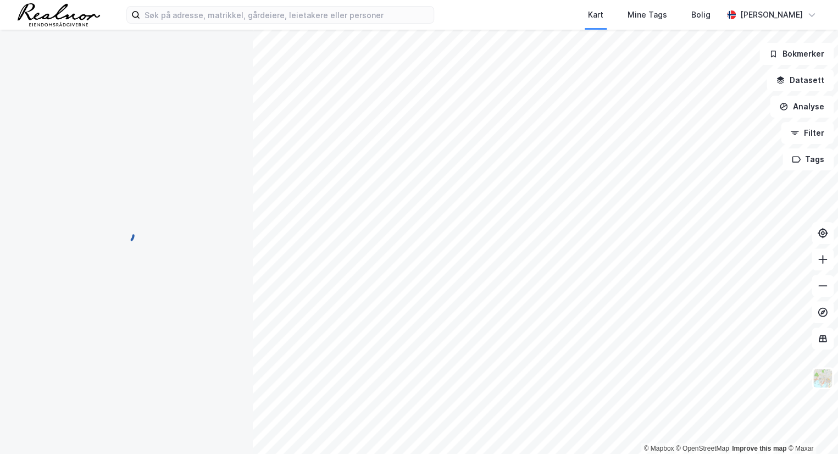
scroll to position [20, 0]
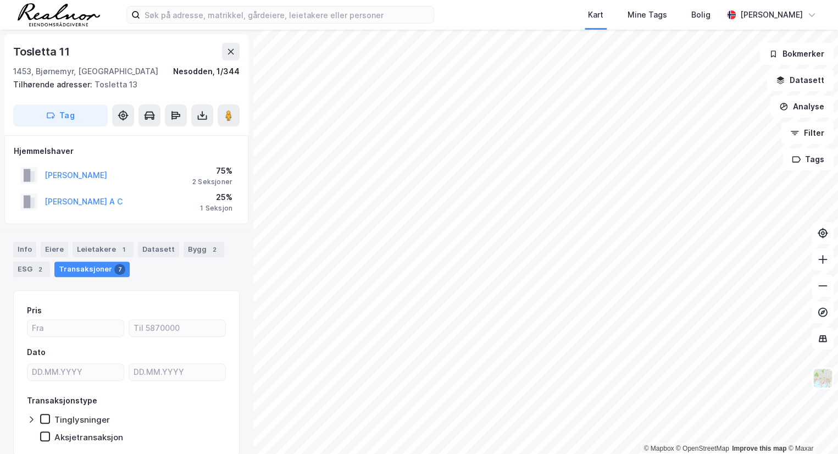
scroll to position [20, 0]
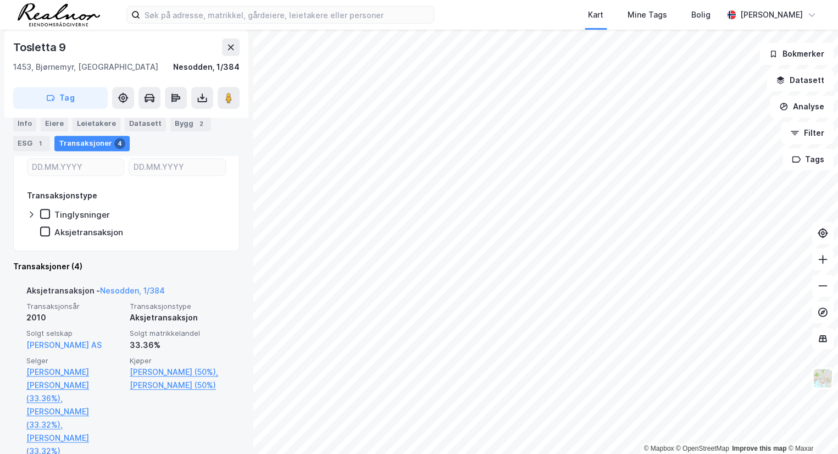
scroll to position [254, 0]
